Goal: Transaction & Acquisition: Purchase product/service

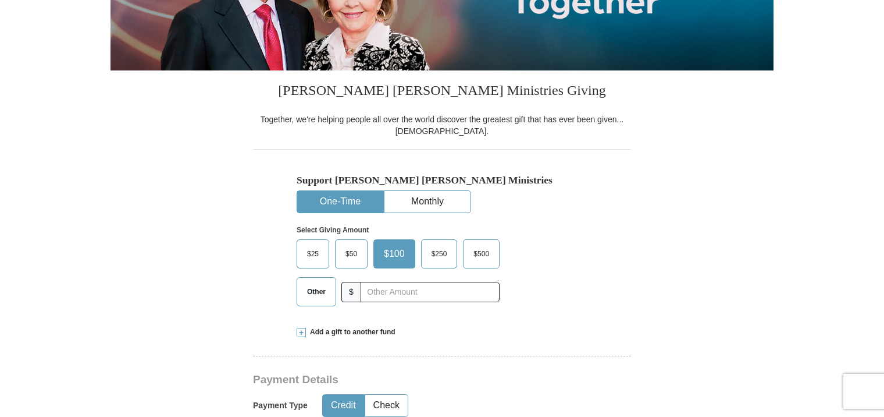
scroll to position [221, 0]
click at [310, 252] on span "$25" at bounding box center [312, 253] width 23 height 17
click at [0, 0] on input "$25" at bounding box center [0, 0] width 0 height 0
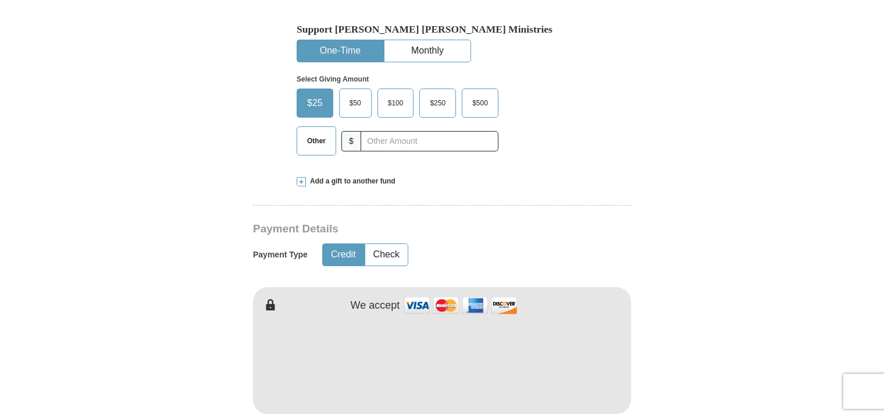
scroll to position [399, 0]
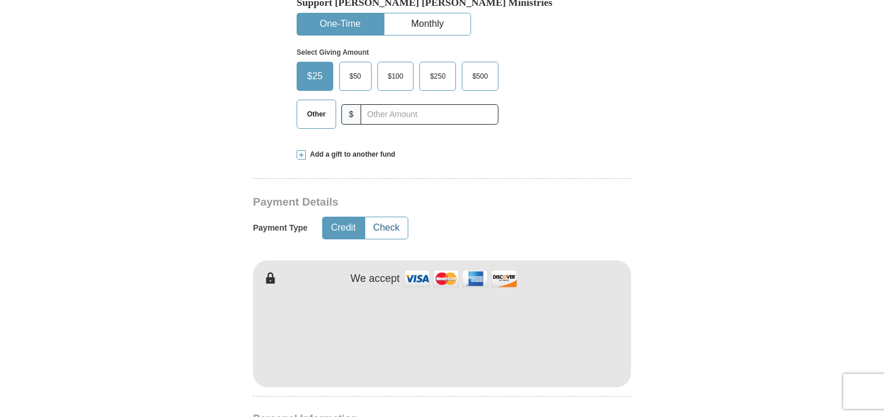
click at [389, 223] on button "Check" at bounding box center [386, 228] width 42 height 22
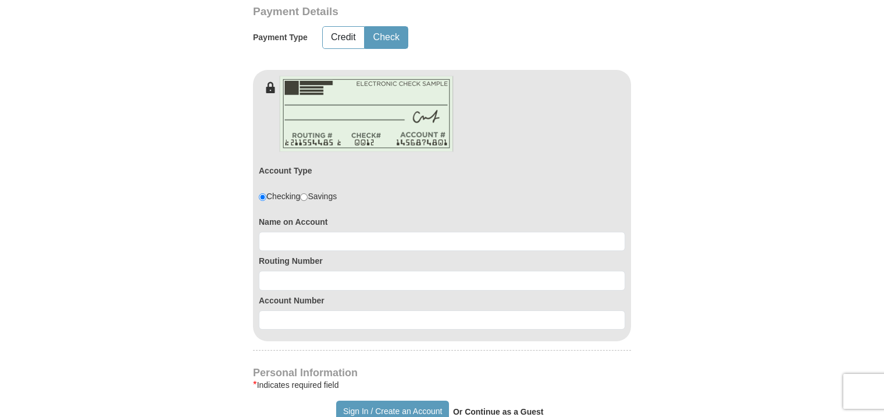
scroll to position [589, 0]
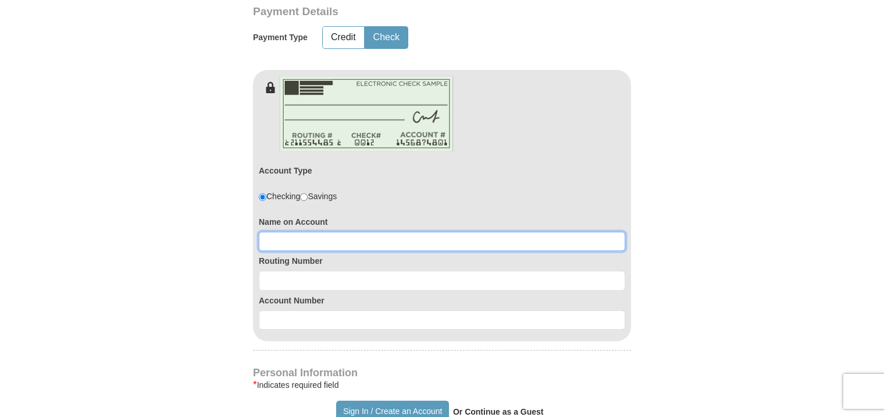
click at [264, 240] on input at bounding box center [442, 242] width 367 height 20
type input "Monte and Kathy Briggs"
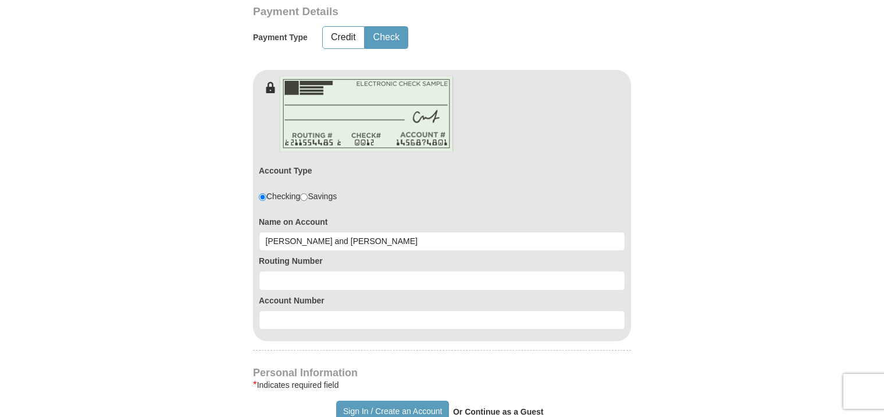
type input "24.00"
type input "Monte and Kathy"
type input "Briggs"
type input "scooterbriggs@msn.com"
type input "8211 Harrison Cir"
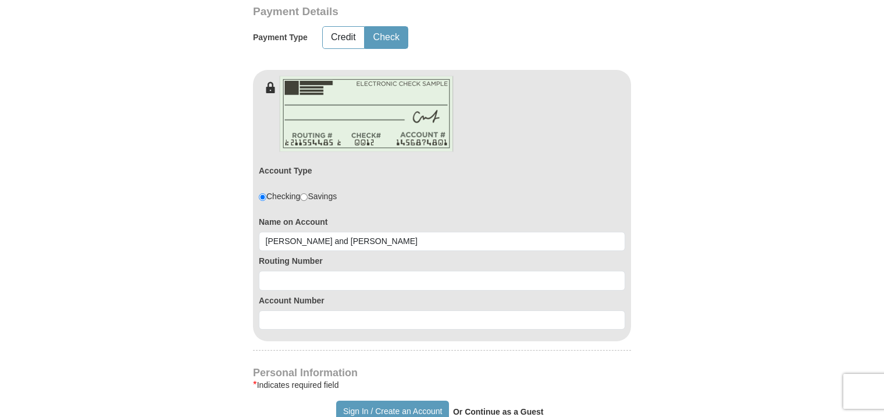
type input "Bloomington"
select select "MN"
type input "55437"
type input "406-431-4860"
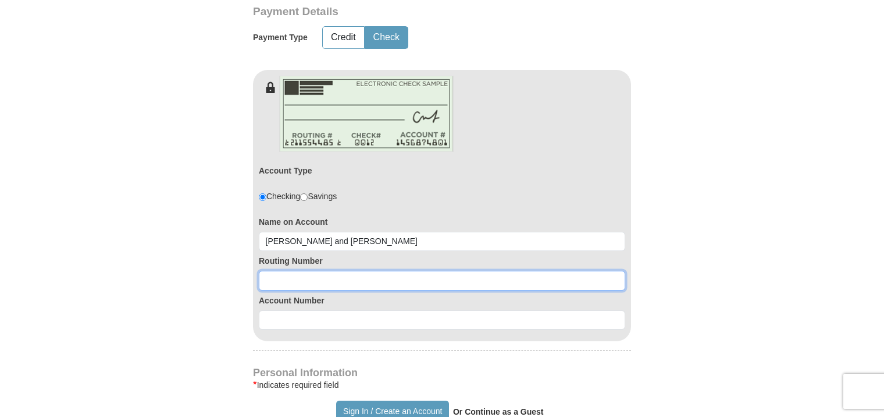
click at [264, 278] on input at bounding box center [442, 281] width 367 height 20
type input "292077618"
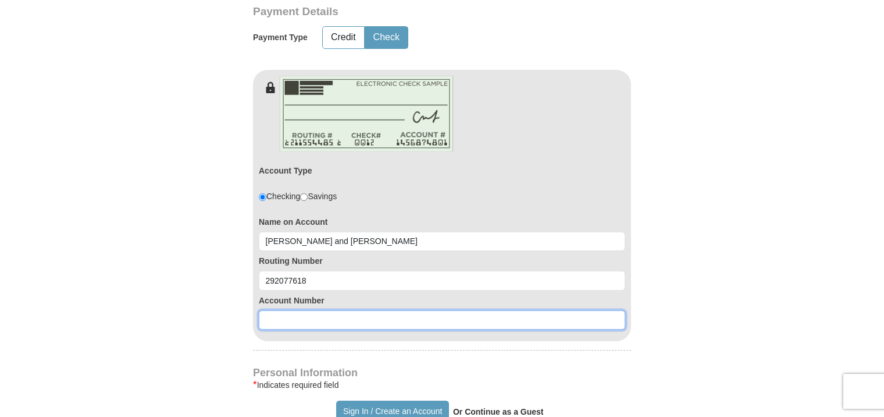
click at [265, 315] on input at bounding box center [442, 320] width 367 height 20
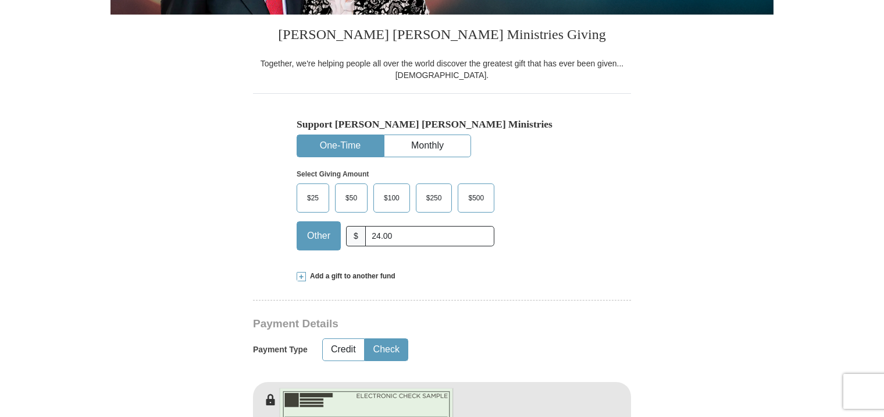
scroll to position [271, 0]
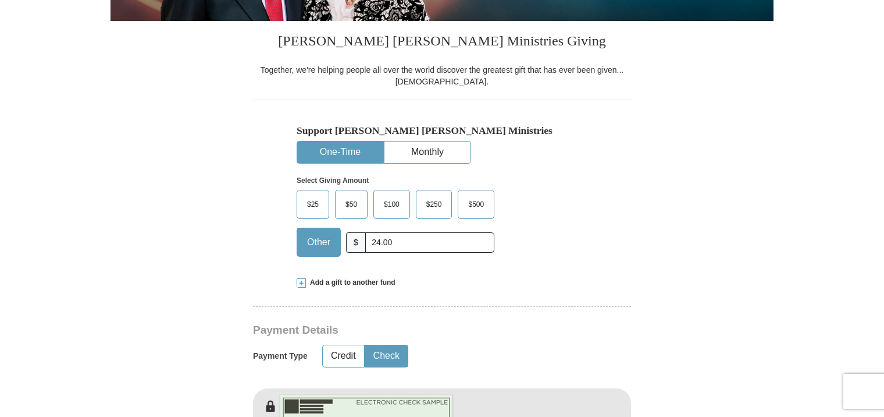
type input "1100000128785"
click at [311, 198] on span "$25" at bounding box center [312, 204] width 23 height 17
click at [0, 0] on input "$25" at bounding box center [0, 0] width 0 height 0
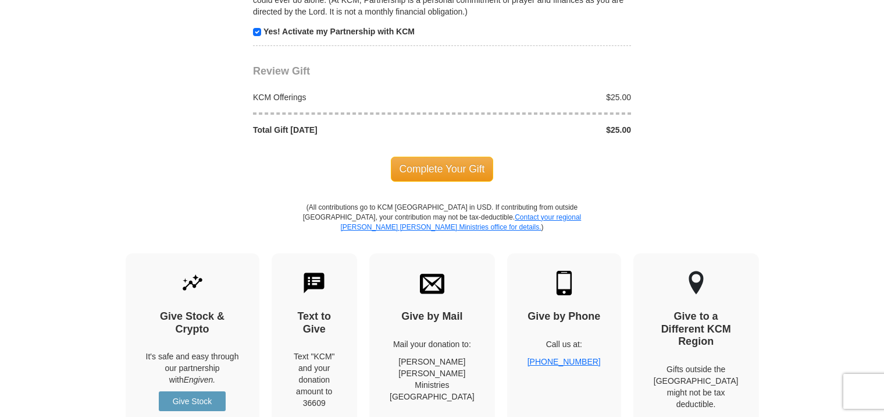
scroll to position [1366, 0]
click at [436, 159] on span "Complete Your Gift" at bounding box center [442, 168] width 103 height 24
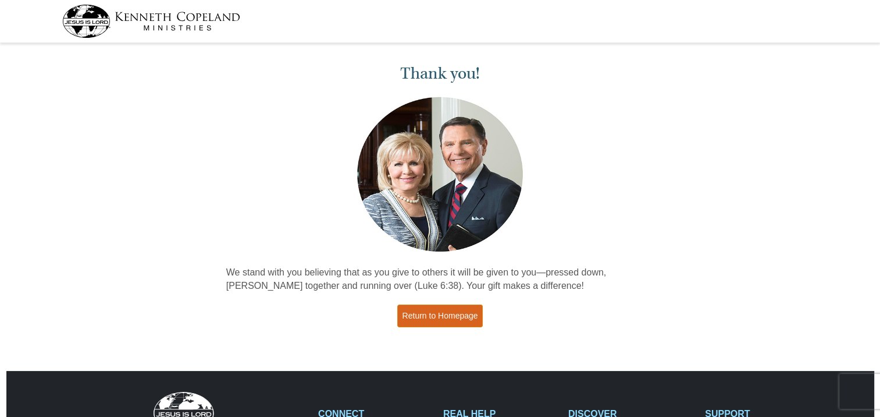
click at [433, 312] on link "Return to Homepage" at bounding box center [440, 315] width 86 height 23
